Goal: Task Accomplishment & Management: Use online tool/utility

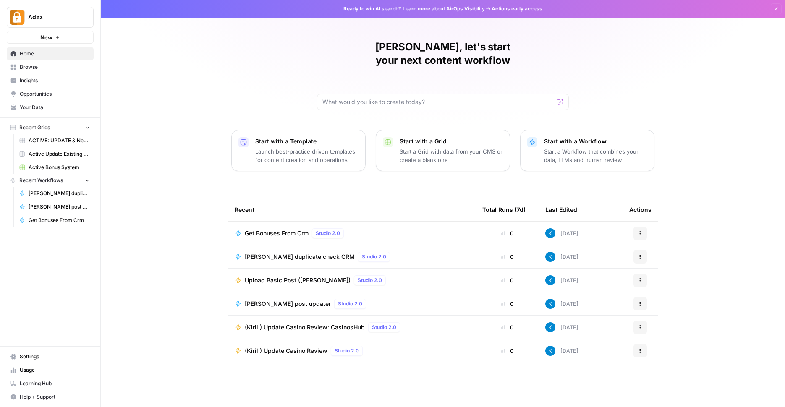
click at [60, 163] on link "Active Bonus System" at bounding box center [55, 167] width 78 height 13
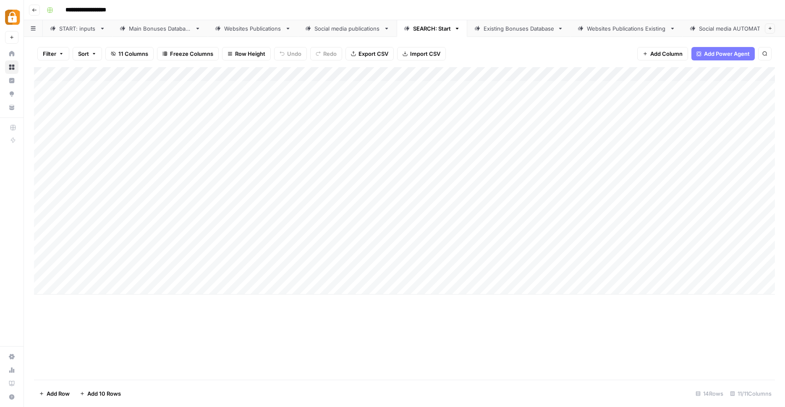
click at [514, 26] on div "Existing Bonuses Database" at bounding box center [519, 28] width 71 height 8
type input "**********"
click at [540, 327] on div "Add Column" at bounding box center [404, 224] width 741 height 315
click at [559, 330] on div "Add Column" at bounding box center [404, 224] width 741 height 315
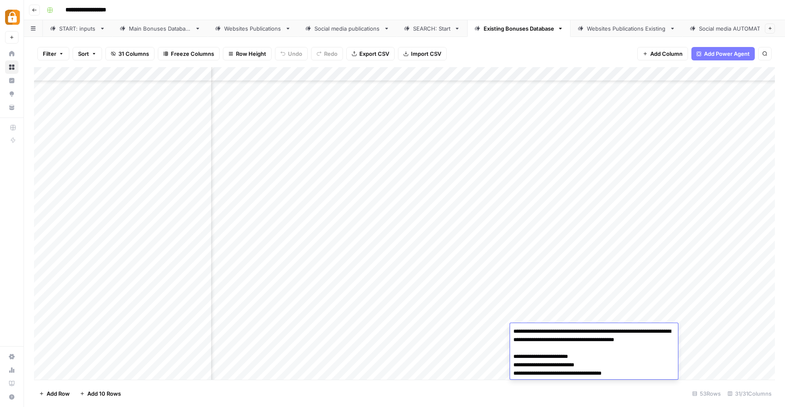
click at [559, 330] on textarea "**********" at bounding box center [594, 357] width 168 height 62
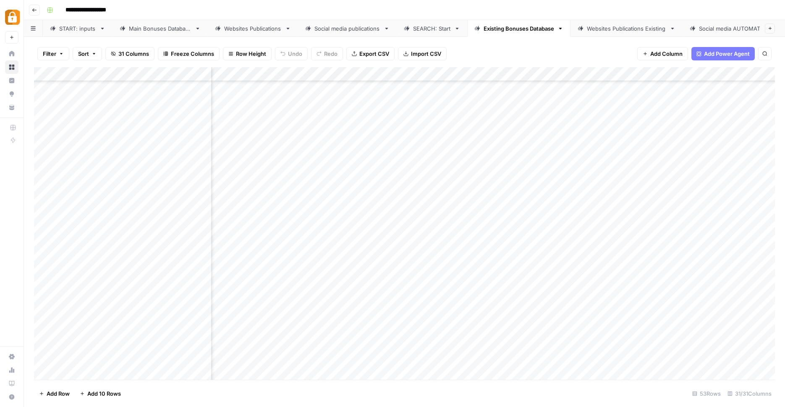
click at [450, 328] on div "Add Column" at bounding box center [404, 224] width 741 height 315
click at [495, 327] on div "Add Column" at bounding box center [404, 224] width 741 height 315
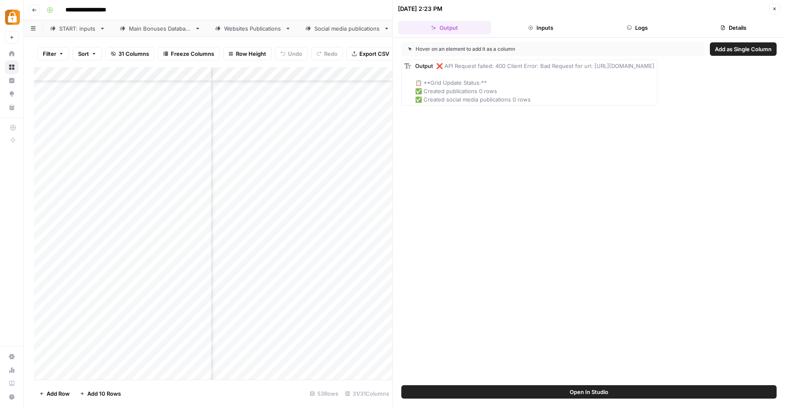
click at [642, 47] on div "Hover on an element to add it as a column" at bounding box center [553, 49] width 304 height 14
click at [642, 37] on header "10/15/25 at 2:23 PM Close Output Inputs Logs Details" at bounding box center [589, 19] width 392 height 38
click at [642, 28] on button "Logs" at bounding box center [637, 27] width 93 height 13
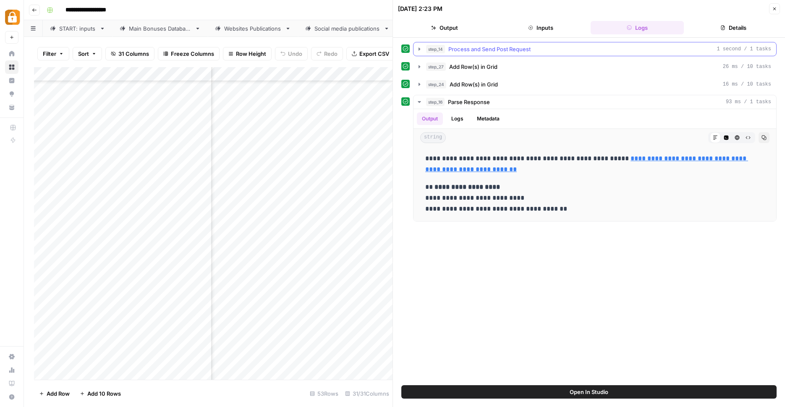
click at [422, 48] on icon "button" at bounding box center [419, 49] width 7 height 7
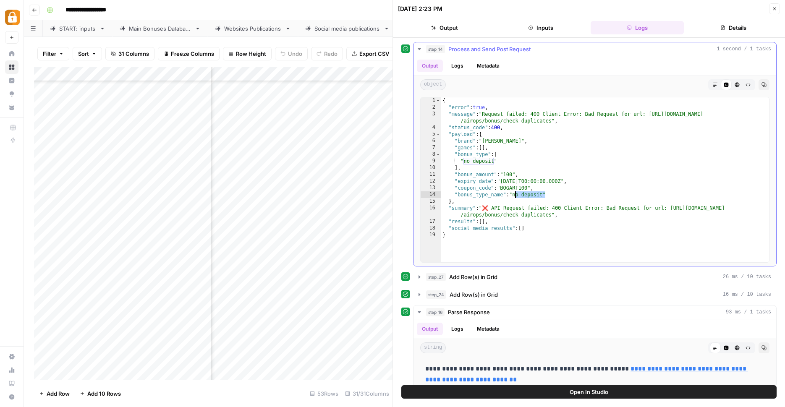
drag, startPoint x: 546, startPoint y: 194, endPoint x: 515, endPoint y: 196, distance: 31.5
click at [515, 196] on div "{ "error" : true , "message" : "Request failed: 400 Client Error: Bad Request f…" at bounding box center [605, 186] width 328 height 178
click at [464, 163] on div "{ "error" : true , "message" : "Request failed: 400 Client Error: Bad Request f…" at bounding box center [605, 186] width 328 height 178
type textarea "**********"
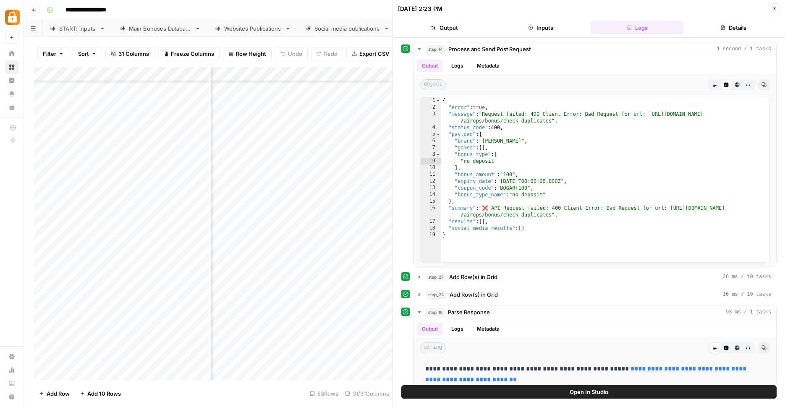
click at [330, 329] on div "Add Column" at bounding box center [213, 224] width 359 height 315
click at [327, 345] on div "Add Column" at bounding box center [213, 224] width 359 height 315
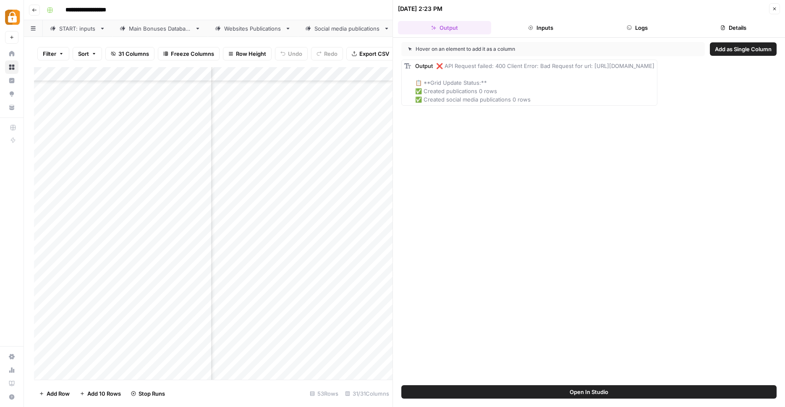
scroll to position [469, 442]
click at [275, 344] on div "Add Column" at bounding box center [213, 224] width 359 height 315
click at [291, 343] on div "Add Column" at bounding box center [213, 224] width 359 height 315
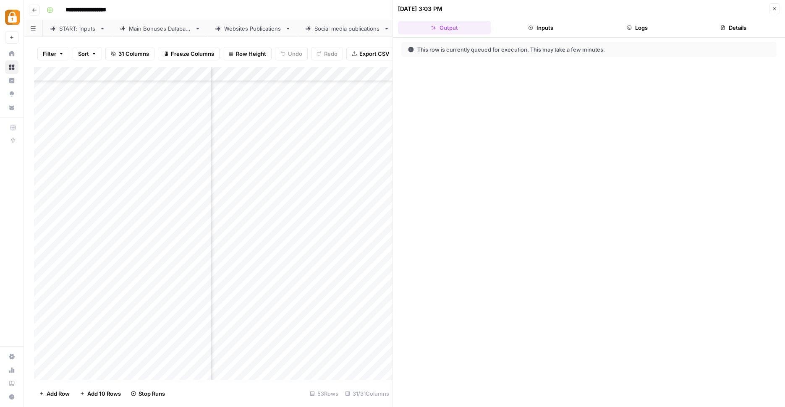
click at [636, 25] on button "Logs" at bounding box center [637, 27] width 93 height 13
click at [162, 28] on div "Main Bonuses Database" at bounding box center [160, 28] width 63 height 8
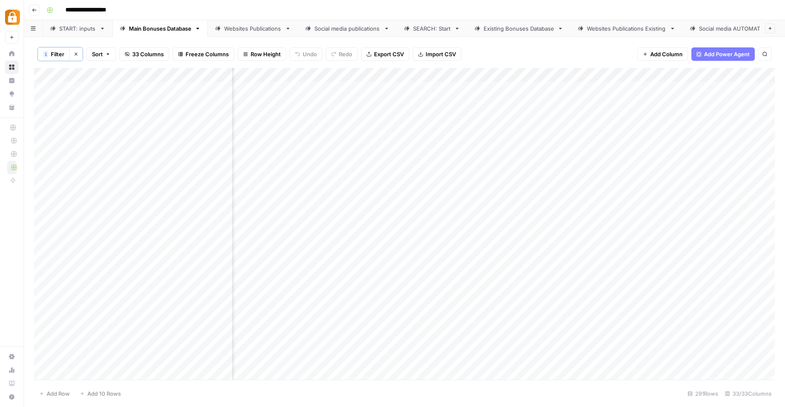
scroll to position [0, 462]
click at [385, 86] on div "Add Column" at bounding box center [404, 225] width 741 height 314
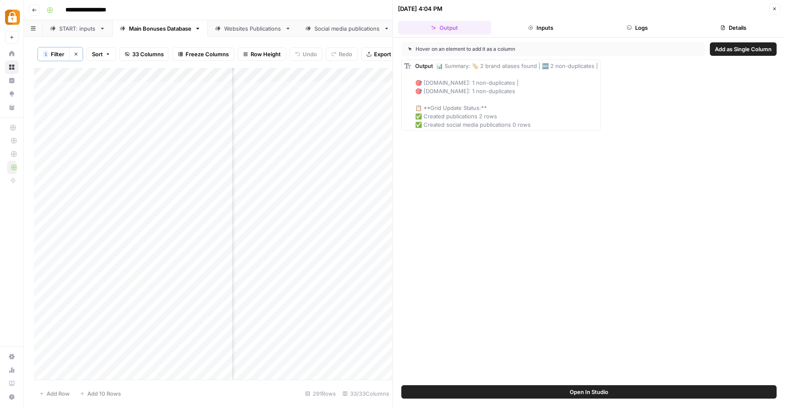
click at [642, 24] on button "Logs" at bounding box center [637, 27] width 93 height 13
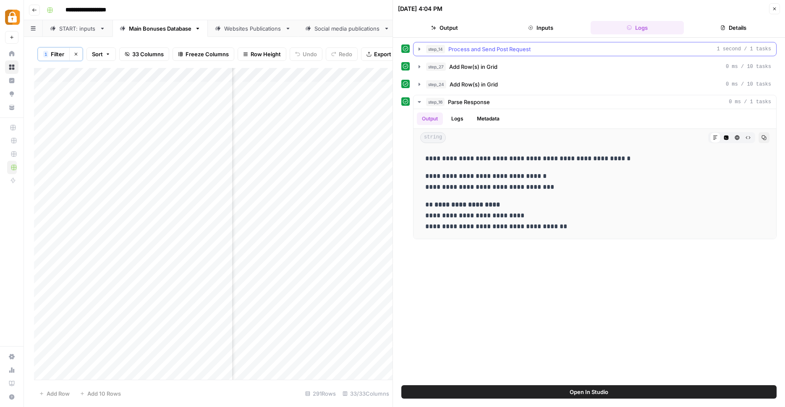
click at [421, 48] on icon "button" at bounding box center [419, 49] width 7 height 7
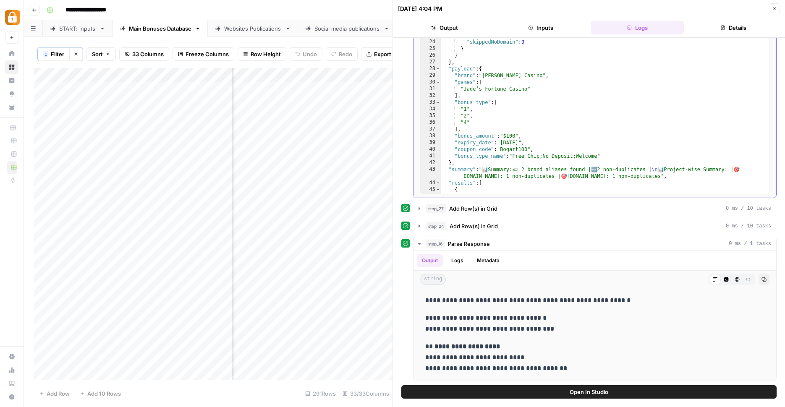
scroll to position [126, 0]
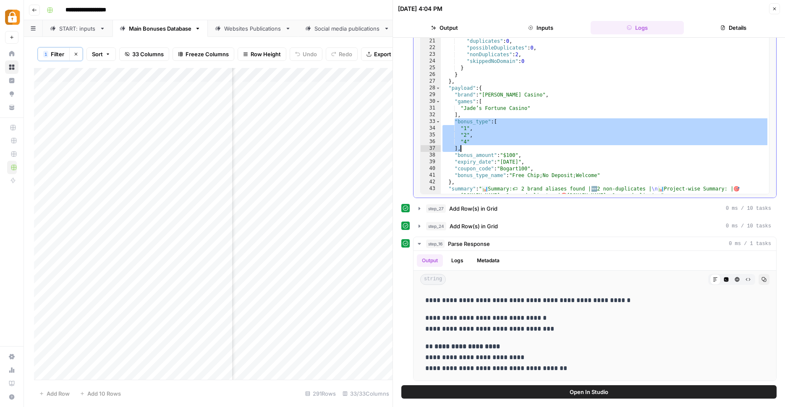
drag, startPoint x: 454, startPoint y: 123, endPoint x: 473, endPoint y: 147, distance: 30.6
click at [473, 147] on div ""counters" : { "aliases_considered" : 2 , "duplicates" : 0 , "possibleDuplicate…" at bounding box center [605, 116] width 328 height 185
click at [502, 132] on div ""counters" : { "aliases_considered" : 2 , "duplicates" : 0 , "possibleDuplicate…" at bounding box center [605, 116] width 328 height 185
type textarea "****"
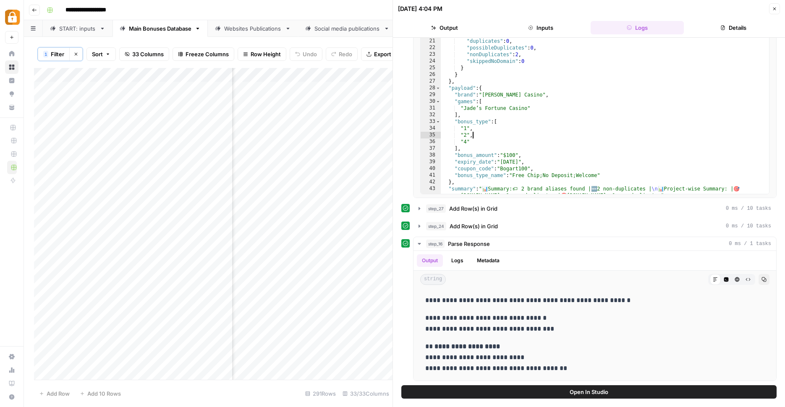
scroll to position [0, 50]
click at [774, 10] on icon "button" at bounding box center [774, 8] width 5 height 5
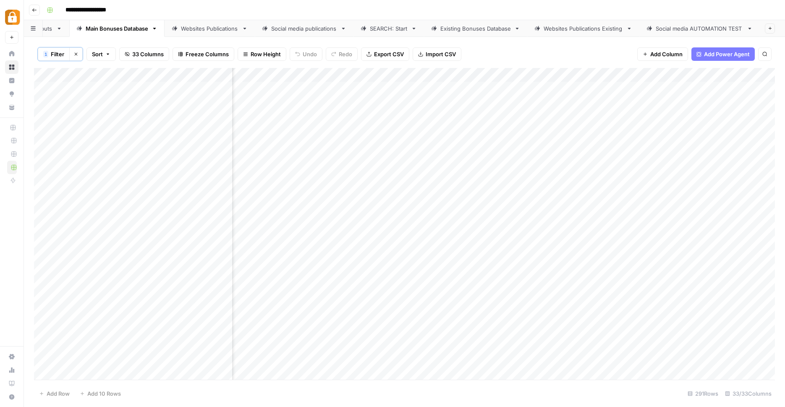
click at [461, 33] on link "Existing Bonuses Database" at bounding box center [475, 28] width 103 height 17
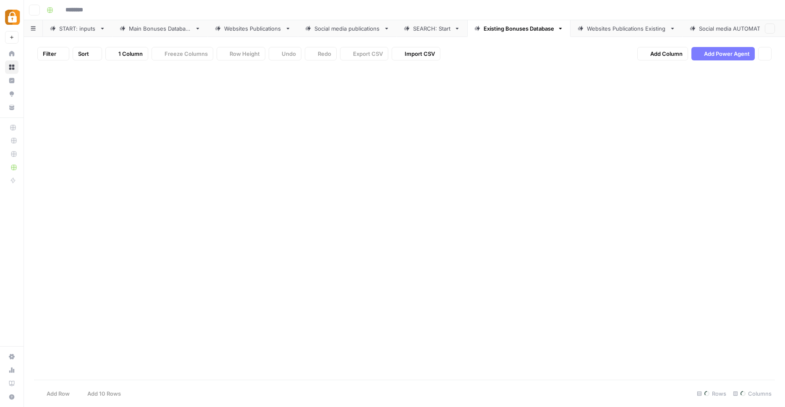
type input "**********"
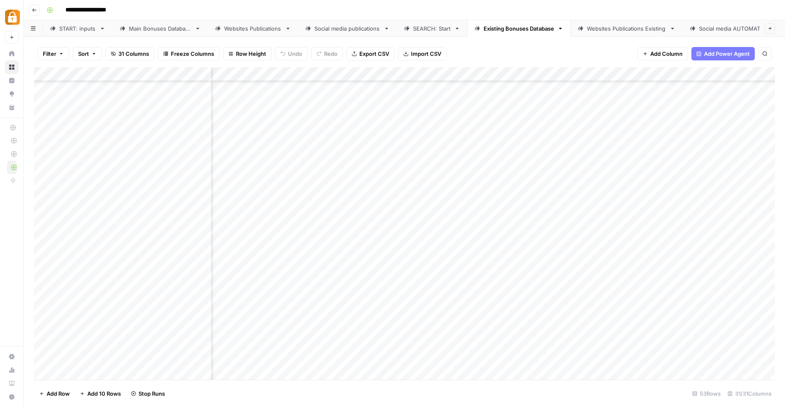
scroll to position [469, 125]
click at [557, 343] on div "Add Column" at bounding box center [404, 224] width 741 height 315
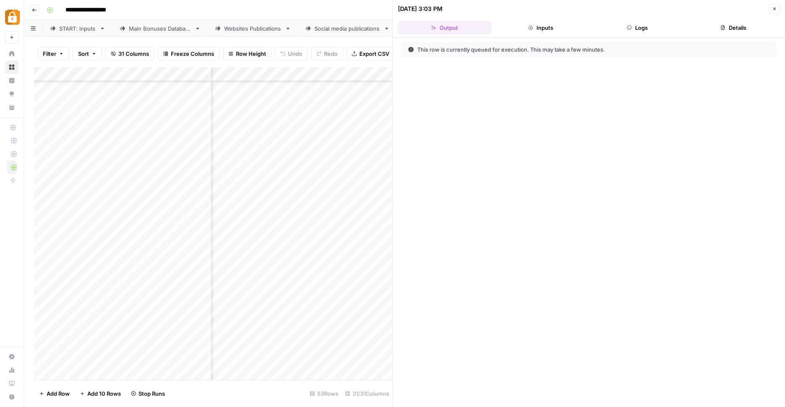
click at [627, 22] on button "Logs" at bounding box center [637, 27] width 93 height 13
click at [440, 24] on button "Output" at bounding box center [444, 27] width 93 height 13
click at [774, 5] on button "Close" at bounding box center [774, 8] width 11 height 11
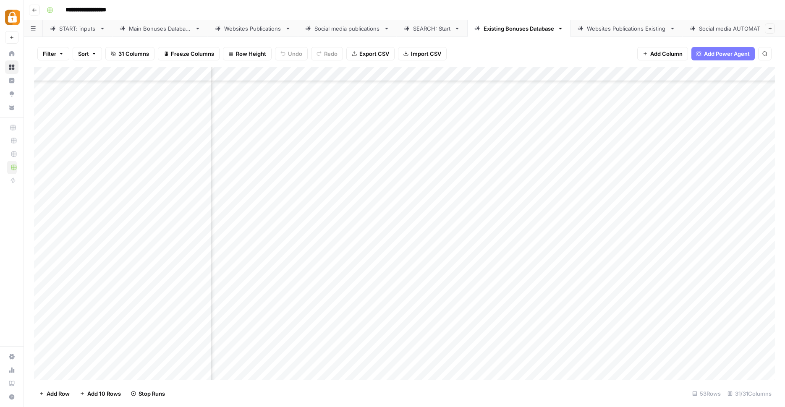
scroll to position [469, 203]
click at [480, 72] on div "Add Column" at bounding box center [404, 224] width 741 height 315
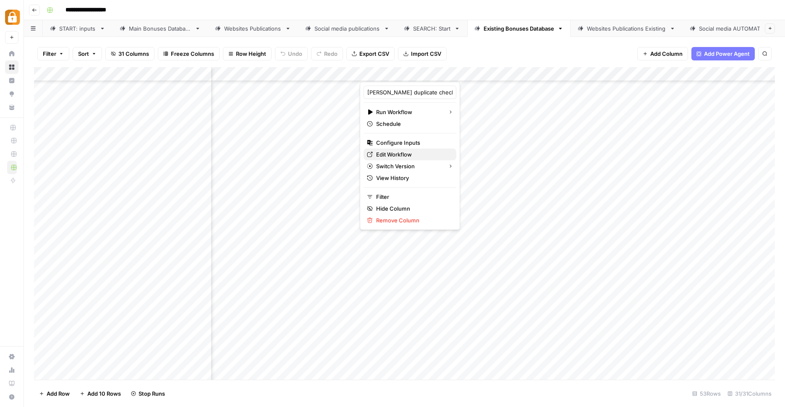
click at [432, 154] on span "Edit Workflow" at bounding box center [412, 154] width 73 height 8
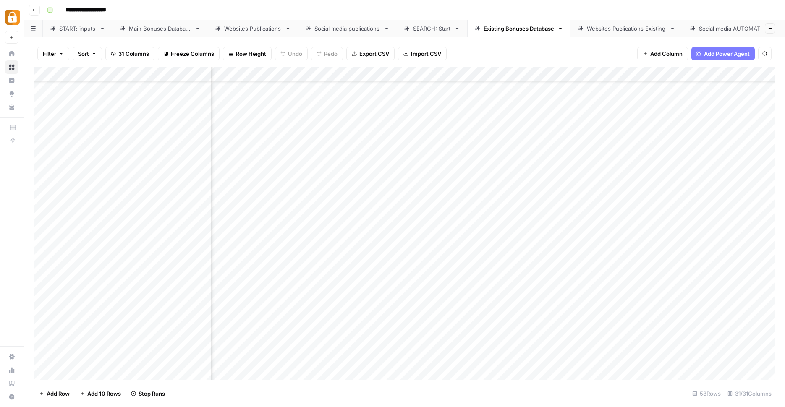
scroll to position [469, 50]
click at [634, 345] on div "Add Column" at bounding box center [404, 224] width 741 height 315
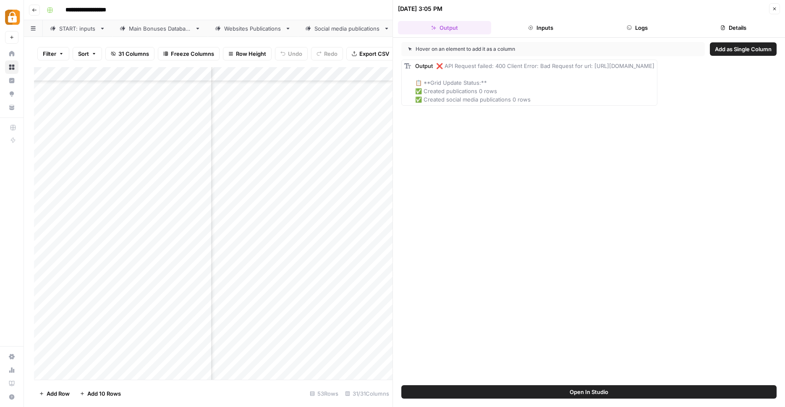
click at [645, 27] on button "Logs" at bounding box center [637, 27] width 93 height 13
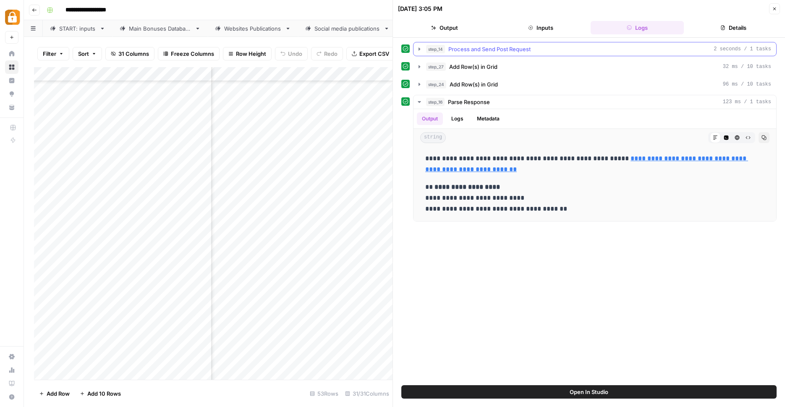
click at [423, 46] on button "step_14 Process and Send Post Request 2 seconds / 1 tasks" at bounding box center [595, 48] width 363 height 13
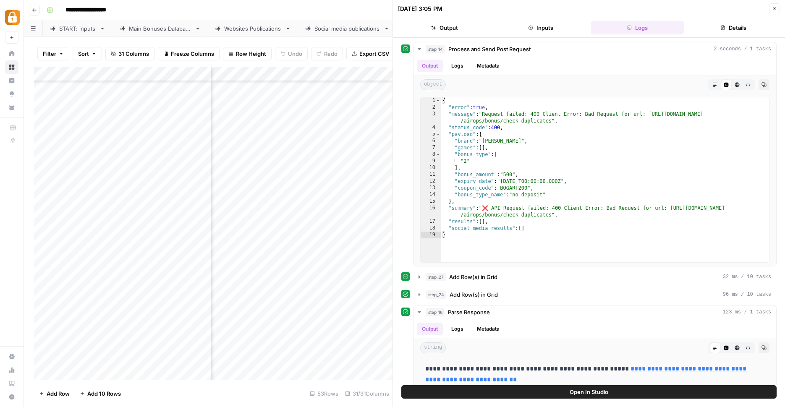
scroll to position [469, 398]
click at [286, 330] on div "Add Column" at bounding box center [213, 224] width 359 height 315
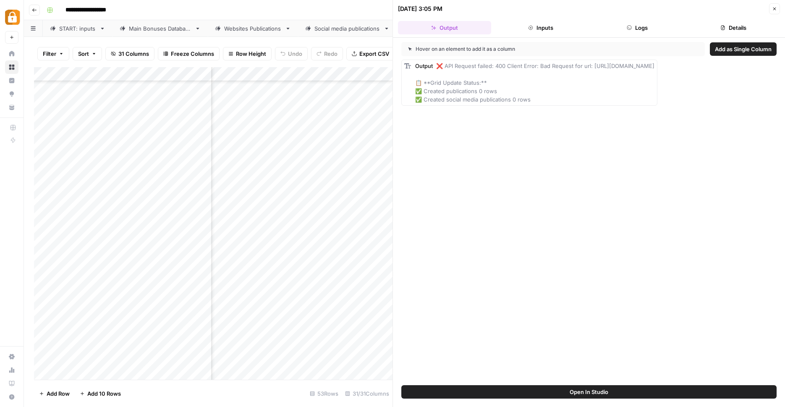
click at [647, 31] on button "Logs" at bounding box center [637, 27] width 93 height 13
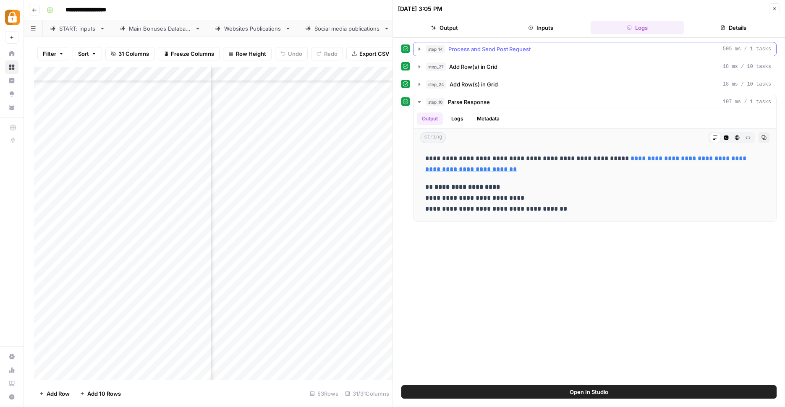
click at [418, 50] on icon "button" at bounding box center [419, 49] width 7 height 7
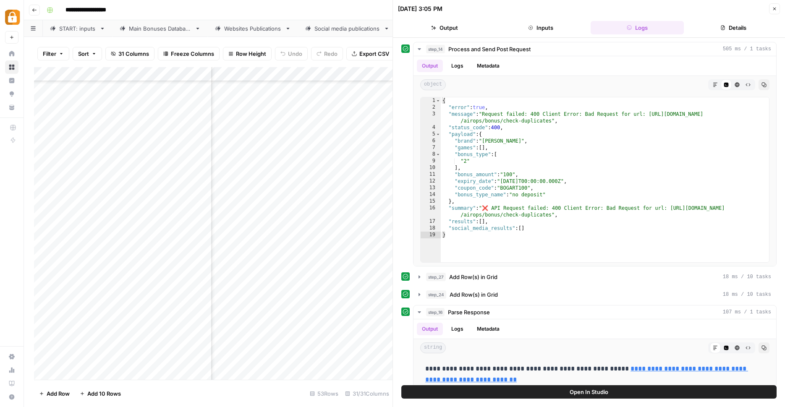
scroll to position [469, 0]
click at [324, 332] on div "Add Column" at bounding box center [213, 224] width 359 height 315
click at [443, 161] on div "{ "error" : true , "message" : "Request failed: 400 Client Error: Bad Request f…" at bounding box center [605, 186] width 328 height 178
type textarea "***"
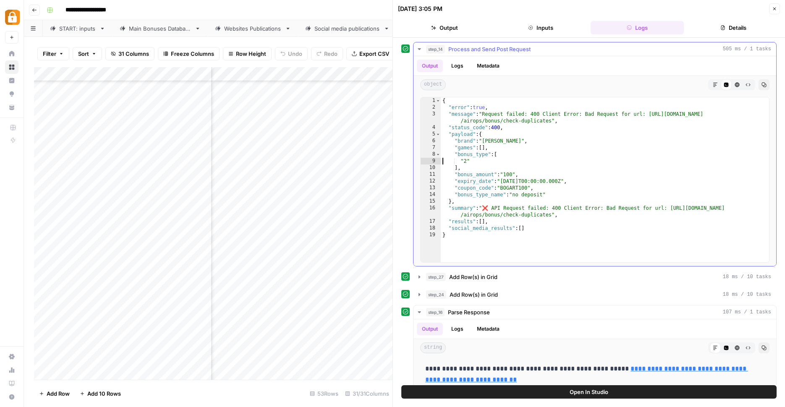
click at [574, 164] on div "{ "error" : true , "message" : "Request failed: 400 Client Error: Bad Request f…" at bounding box center [605, 186] width 328 height 178
